Goal: Task Accomplishment & Management: Use online tool/utility

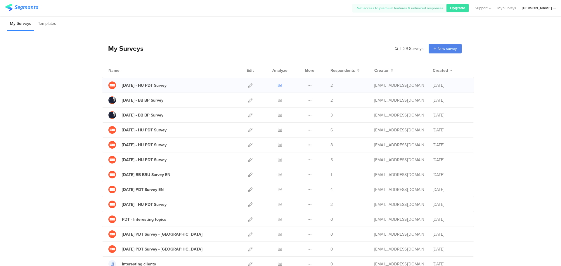
click at [279, 86] on icon at bounding box center [280, 85] width 4 height 4
click at [278, 101] on icon at bounding box center [280, 100] width 4 height 4
click at [307, 101] on icon at bounding box center [309, 100] width 4 height 4
click at [301, 116] on button "Duplicate" at bounding box center [298, 115] width 32 height 11
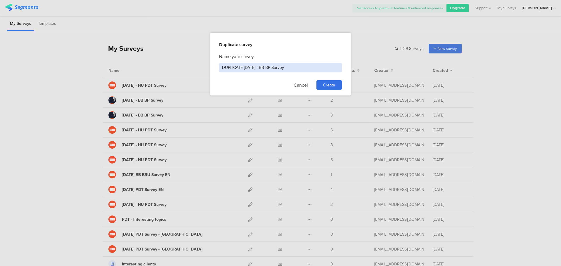
drag, startPoint x: 244, startPoint y: 67, endPoint x: 174, endPoint y: 67, distance: 69.8
click at [174, 67] on div "Duplicate survey Name your survey: DUPLICATE 2025.09.12 - BB BP Survey Cancel C…" at bounding box center [280, 133] width 561 height 266
click at [237, 67] on input "[DATE] - BB BP Survey" at bounding box center [280, 68] width 123 height 10
click at [240, 67] on input "2025.10.12 - BB BP Survey" at bounding box center [280, 68] width 123 height 10
type input "2025.10.08 - BB BP Survey"
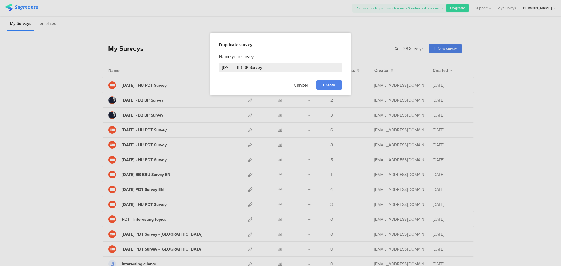
click at [332, 85] on span "Create" at bounding box center [329, 85] width 12 height 6
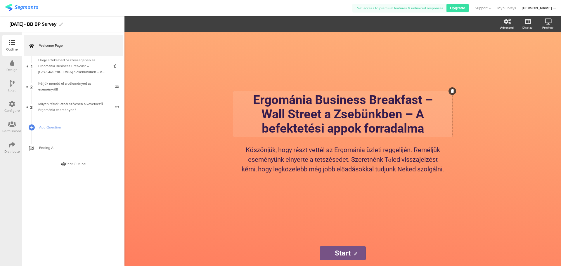
click at [325, 117] on div "Ergománia Business Breakfast – Wall Street a Zsebünkben – A befektetési appok f…" at bounding box center [342, 114] width 219 height 46
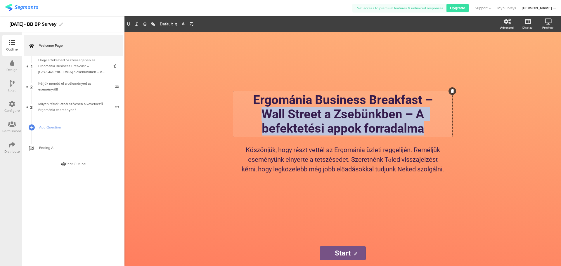
drag, startPoint x: 426, startPoint y: 125, endPoint x: 249, endPoint y: 113, distance: 177.1
click at [249, 113] on p "Wall Street a Zsebünkben – A befektetési appok forradalma" at bounding box center [343, 121] width 216 height 29
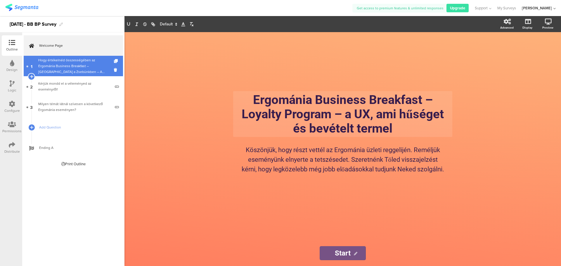
click at [89, 64] on div "Hogy értékelnéd összességében az Ergománia Business Breakfast – [GEOGRAPHIC_DAT…" at bounding box center [73, 66] width 70 height 18
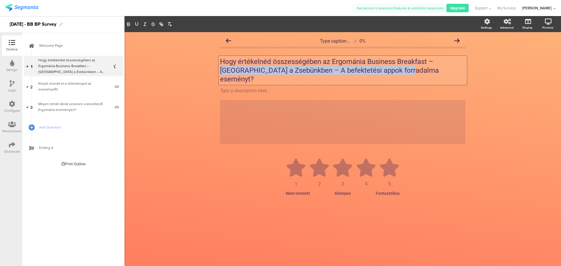
drag, startPoint x: 390, startPoint y: 71, endPoint x: 437, endPoint y: 60, distance: 48.2
click at [437, 60] on div "Hogy értékelnéd összességében az Ergománia Business Breakfast – Wall Street a Z…" at bounding box center [342, 70] width 248 height 29
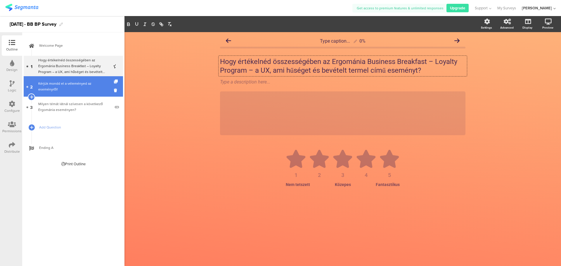
click at [70, 84] on div "Kérjük mondd el a véleményed az eseményről!" at bounding box center [74, 87] width 72 height 12
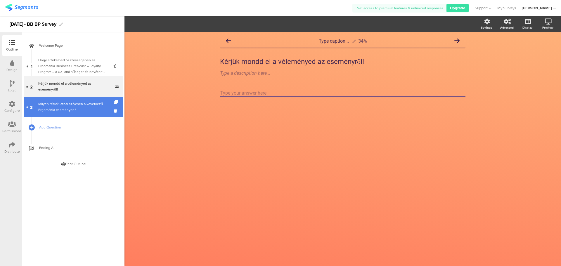
click at [66, 103] on div "Milyen témát látnál szívesen a következő Ergománia eseményen?" at bounding box center [74, 107] width 72 height 12
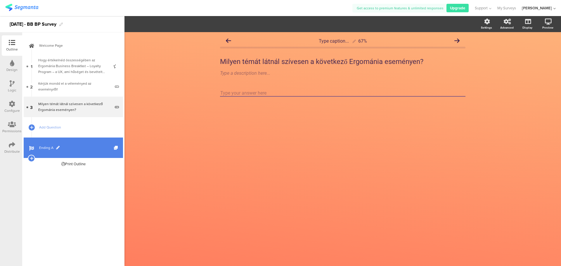
click at [48, 146] on span "Ending A" at bounding box center [76, 148] width 75 height 6
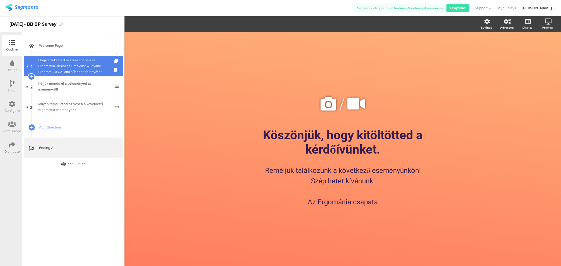
click at [49, 62] on div "Hogy értékelnéd összességében az Ergománia Business Breakfast – Loyalty Program…" at bounding box center [73, 66] width 70 height 18
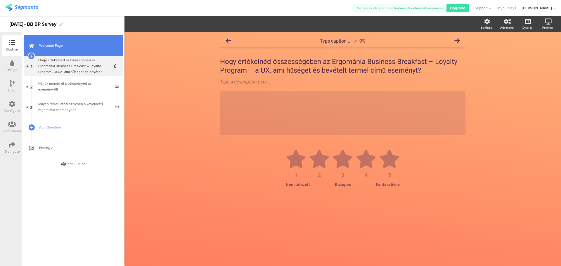
click at [34, 42] on div at bounding box center [31, 45] width 6 height 20
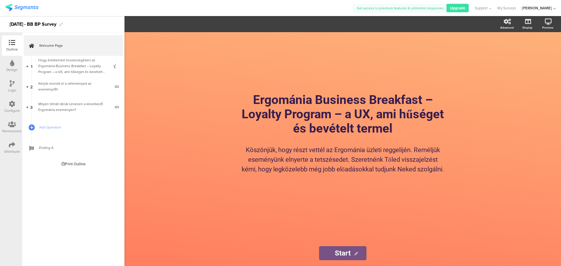
click at [7, 147] on div "Distribute" at bounding box center [12, 148] width 20 height 20
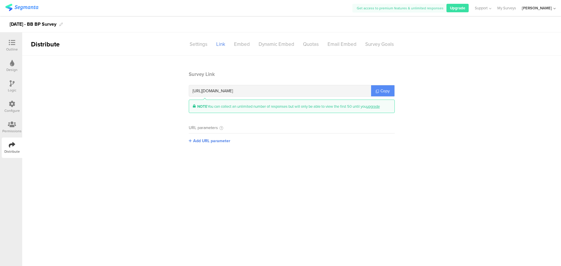
click at [377, 93] on icon at bounding box center [377, 91] width 3 height 3
drag, startPoint x: 301, startPoint y: 90, endPoint x: 283, endPoint y: 91, distance: 17.8
click at [294, 90] on div "https://surveys.segmanta.com/c1d9b7" at bounding box center [280, 90] width 182 height 11
drag, startPoint x: 274, startPoint y: 92, endPoint x: 263, endPoint y: 92, distance: 11.4
click at [265, 92] on div "https://surveys.segmanta.com/c1d9b7" at bounding box center [280, 90] width 182 height 11
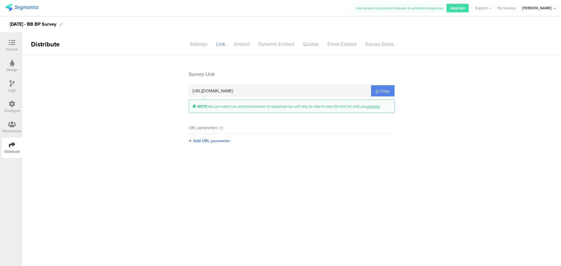
drag, startPoint x: 253, startPoint y: 90, endPoint x: 183, endPoint y: 88, distance: 70.1
click at [183, 88] on section "Survey Link https://surveys.segmanta.com/c1d9b7 Copy NOTE You can collect an un…" at bounding box center [292, 112] width 218 height 82
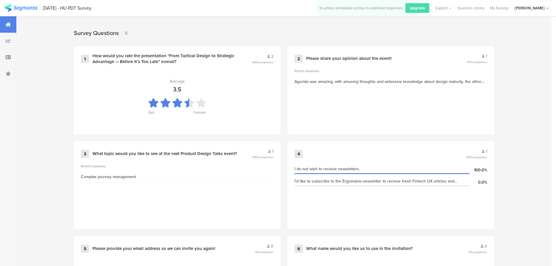
scroll to position [248, 0]
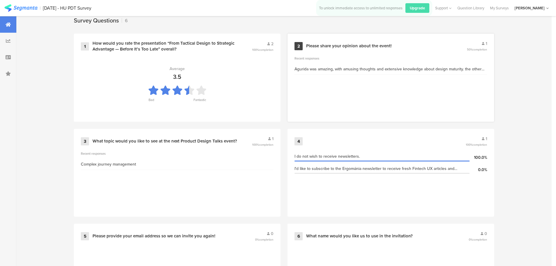
click at [471, 68] on div "Agurida was amazing, with amusing thoughts and extensive knowledge about design…" at bounding box center [391, 69] width 193 height 6
click at [429, 70] on div "Agurida was amazing, with amusing thoughts and extensive knowledge about design…" at bounding box center [391, 69] width 193 height 6
click at [310, 42] on div "2 Please share your opinion about the event! 1 50% completion" at bounding box center [391, 46] width 193 height 11
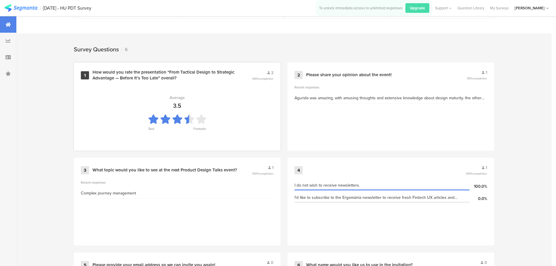
scroll to position [219, 0]
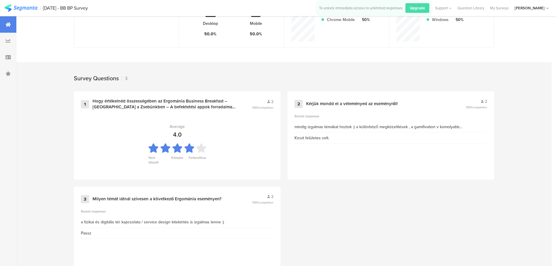
scroll to position [212, 0]
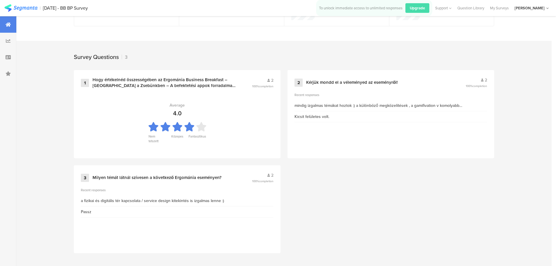
click at [4, 23] on div at bounding box center [8, 24] width 16 height 16
click at [8, 29] on div at bounding box center [8, 24] width 16 height 16
